Goal: Information Seeking & Learning: Learn about a topic

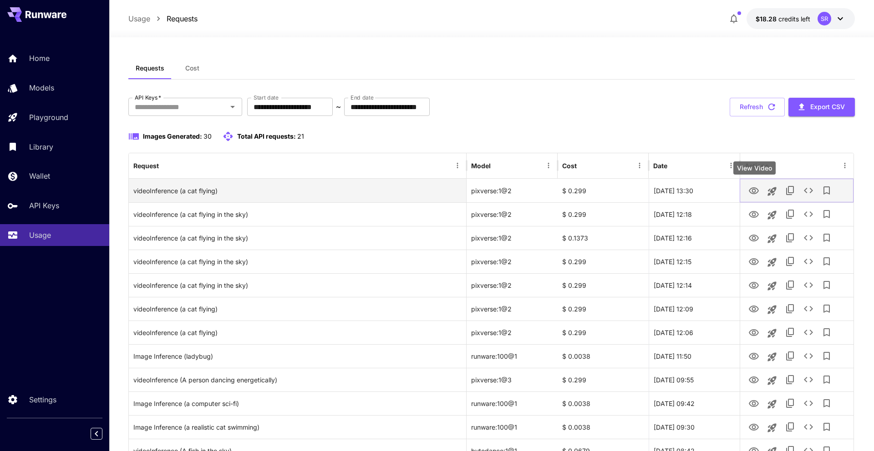
click at [750, 194] on icon "View Video" at bounding box center [753, 191] width 11 height 11
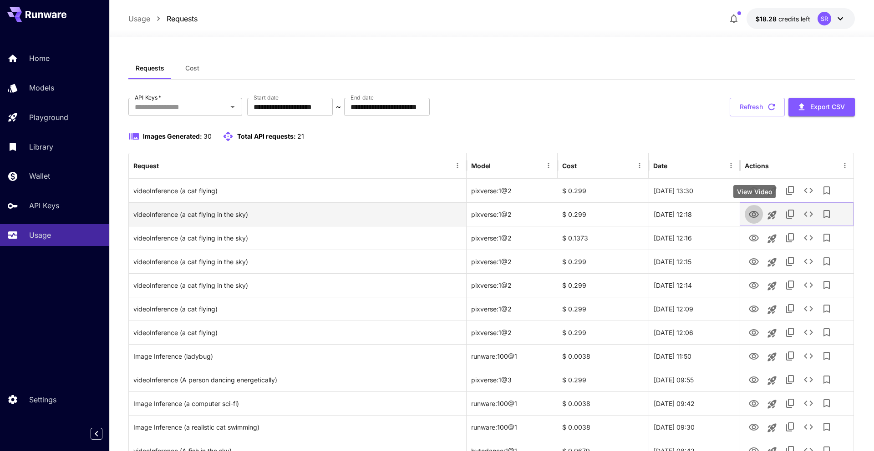
click at [754, 214] on icon "View Video" at bounding box center [753, 214] width 11 height 11
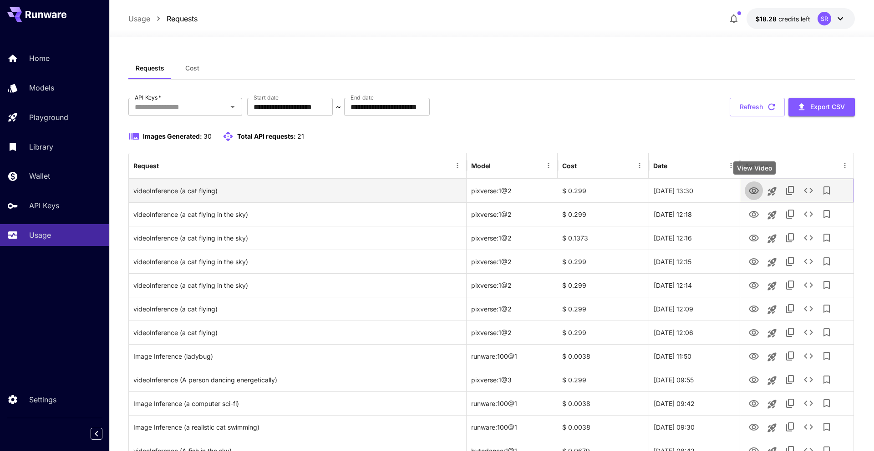
click at [754, 190] on icon "View Video" at bounding box center [753, 191] width 11 height 11
click at [811, 190] on icon "See details" at bounding box center [808, 190] width 9 height 5
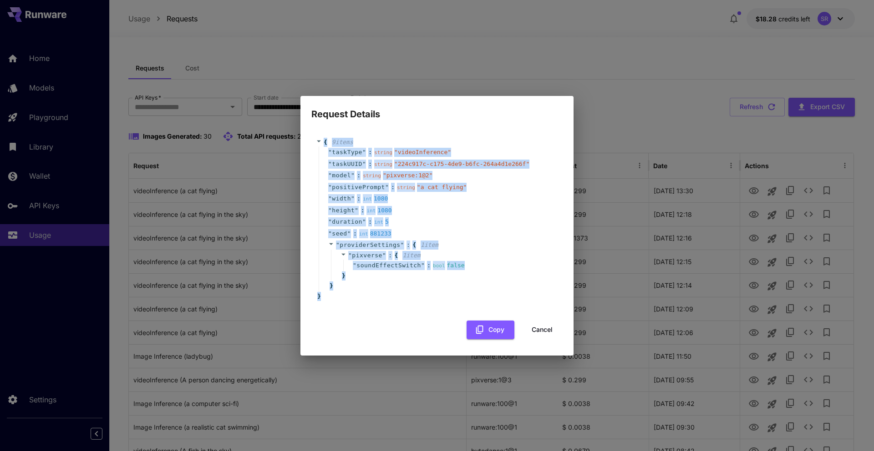
drag, startPoint x: 329, startPoint y: 281, endPoint x: 322, endPoint y: 140, distance: 141.3
click at [317, 139] on div "{ 9 item s " taskType " : string " videoInference " " taskUUID " : string " 224…" at bounding box center [437, 219] width 242 height 163
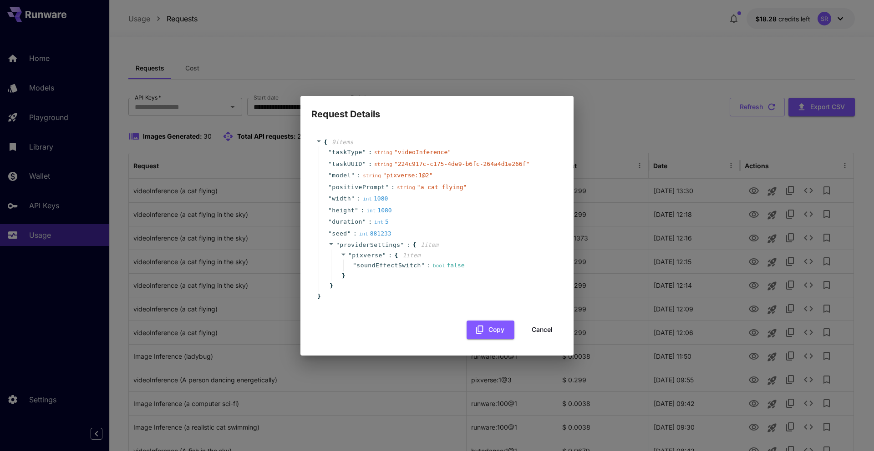
drag, startPoint x: 414, startPoint y: 291, endPoint x: 426, endPoint y: 289, distance: 11.5
click at [414, 291] on div "" providerSettings " : { 1 item " pixverse " : { 1 item " soundEffectSwitch " :…" at bounding box center [438, 265] width 239 height 53
click at [805, 164] on div "Request Details { 9 item s " taskType " : string " videoInference " " taskUUID …" at bounding box center [437, 225] width 874 height 451
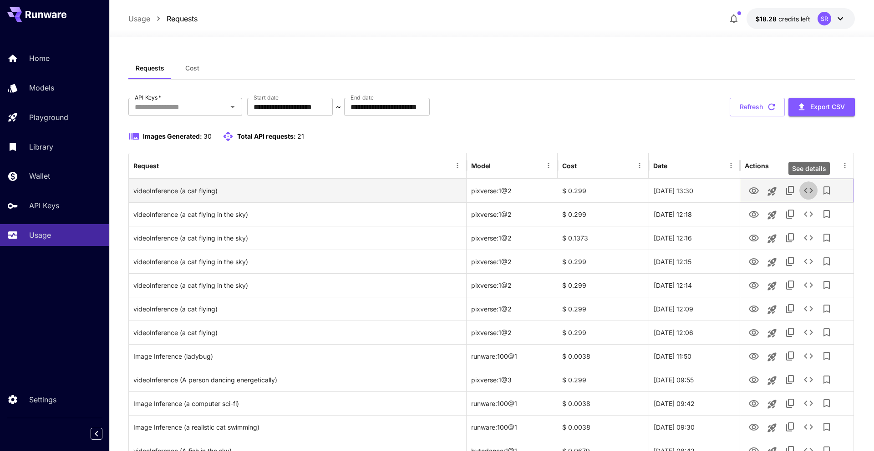
click at [805, 192] on icon "See details" at bounding box center [808, 190] width 11 height 11
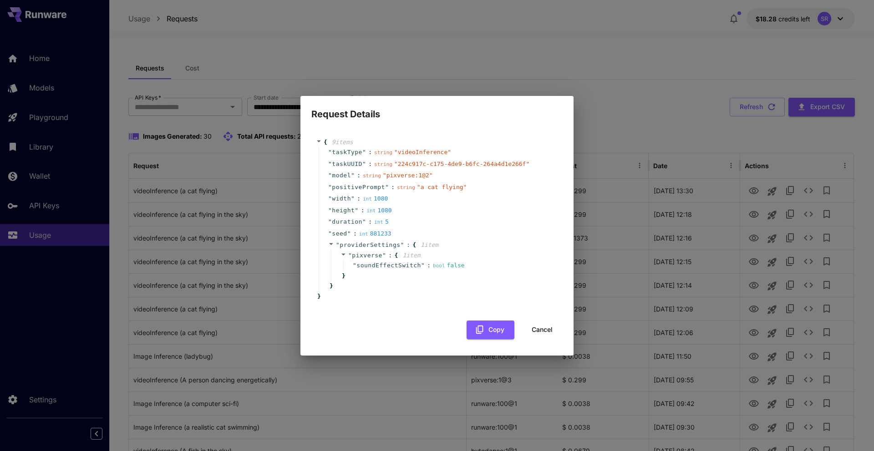
click at [321, 144] on span "{" at bounding box center [321, 142] width 11 height 9
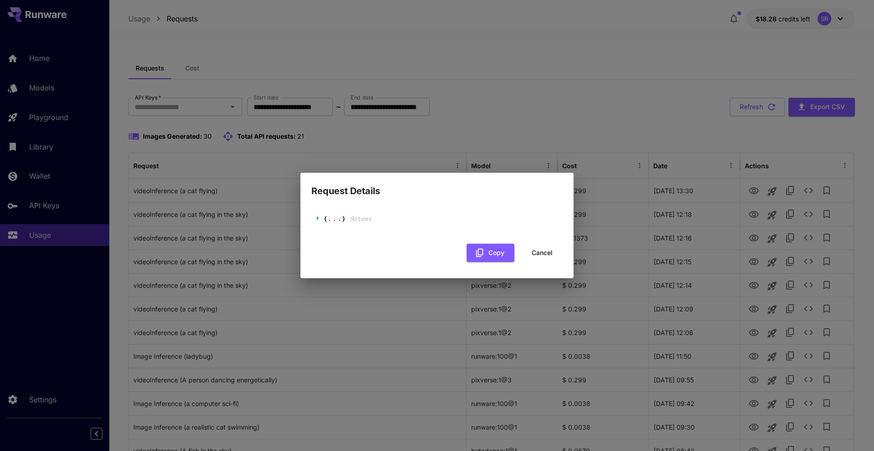
click at [320, 219] on icon at bounding box center [319, 218] width 6 height 6
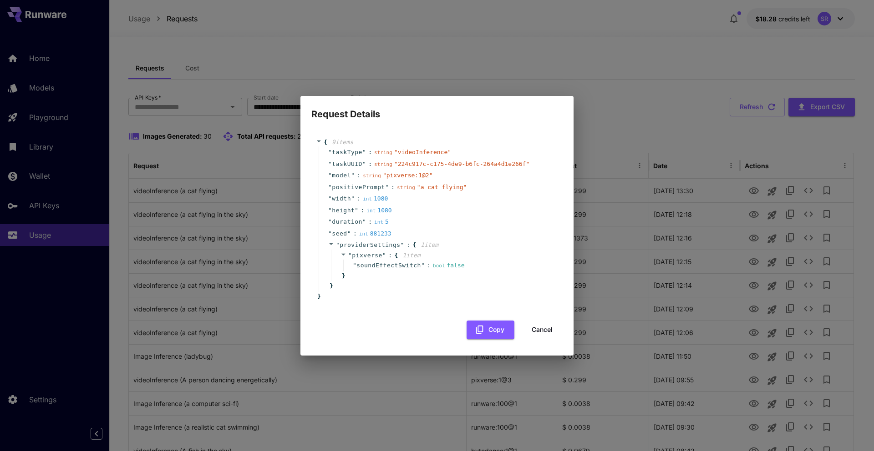
drag, startPoint x: 345, startPoint y: 197, endPoint x: 459, endPoint y: 230, distance: 119.5
click at [345, 197] on span "width" at bounding box center [341, 198] width 19 height 9
drag, startPoint x: 551, startPoint y: 331, endPoint x: 704, endPoint y: 249, distance: 173.5
click at [551, 331] on button "Cancel" at bounding box center [542, 330] width 41 height 19
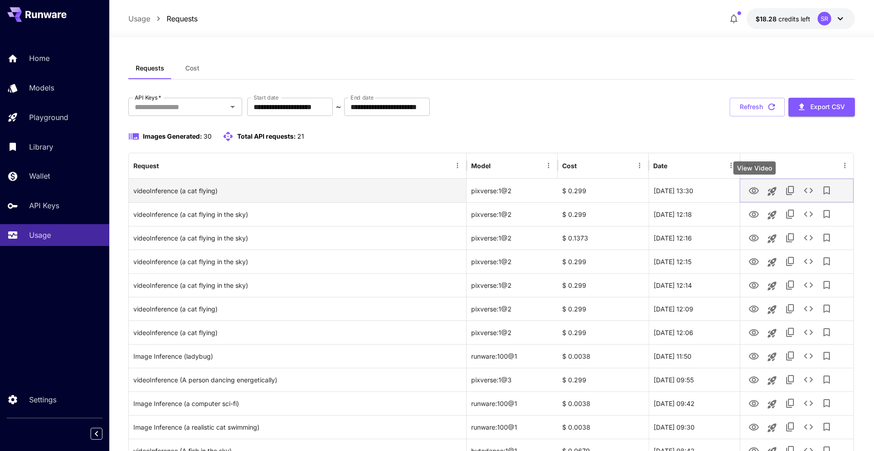
click at [753, 190] on icon "View Video" at bounding box center [753, 191] width 11 height 11
click at [703, 193] on div "[DATE] 13:30" at bounding box center [694, 191] width 91 height 24
click at [757, 192] on icon "View Video" at bounding box center [754, 190] width 10 height 7
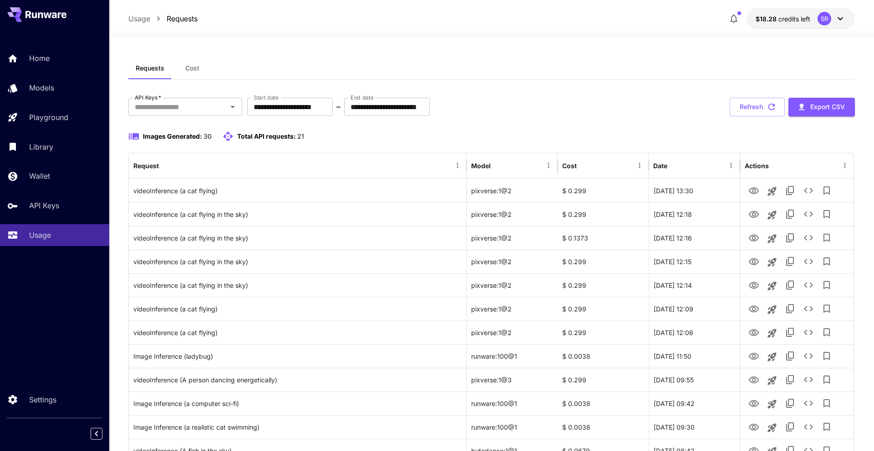
click at [752, 189] on div "View Video" at bounding box center [754, 191] width 42 height 13
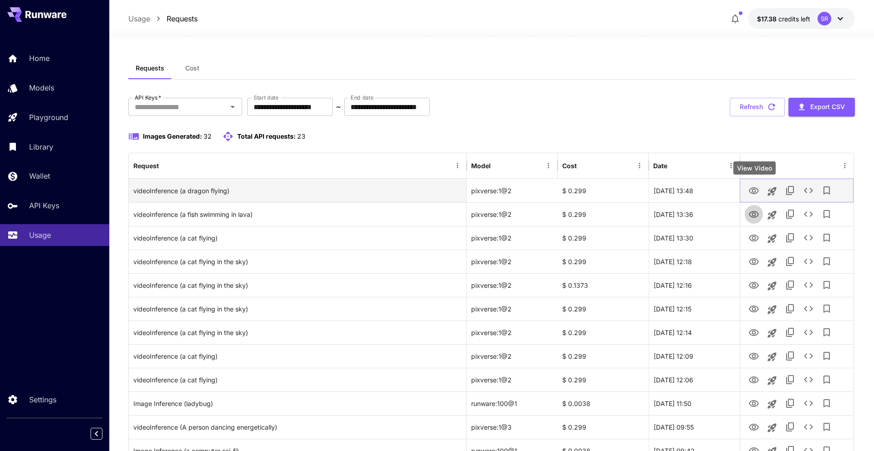
click at [750, 188] on icon "View Video" at bounding box center [754, 190] width 10 height 7
click at [755, 193] on icon "View Video" at bounding box center [753, 191] width 11 height 11
click at [755, 193] on icon "View Video" at bounding box center [754, 190] width 10 height 7
